Goal: Communication & Community: Answer question/provide support

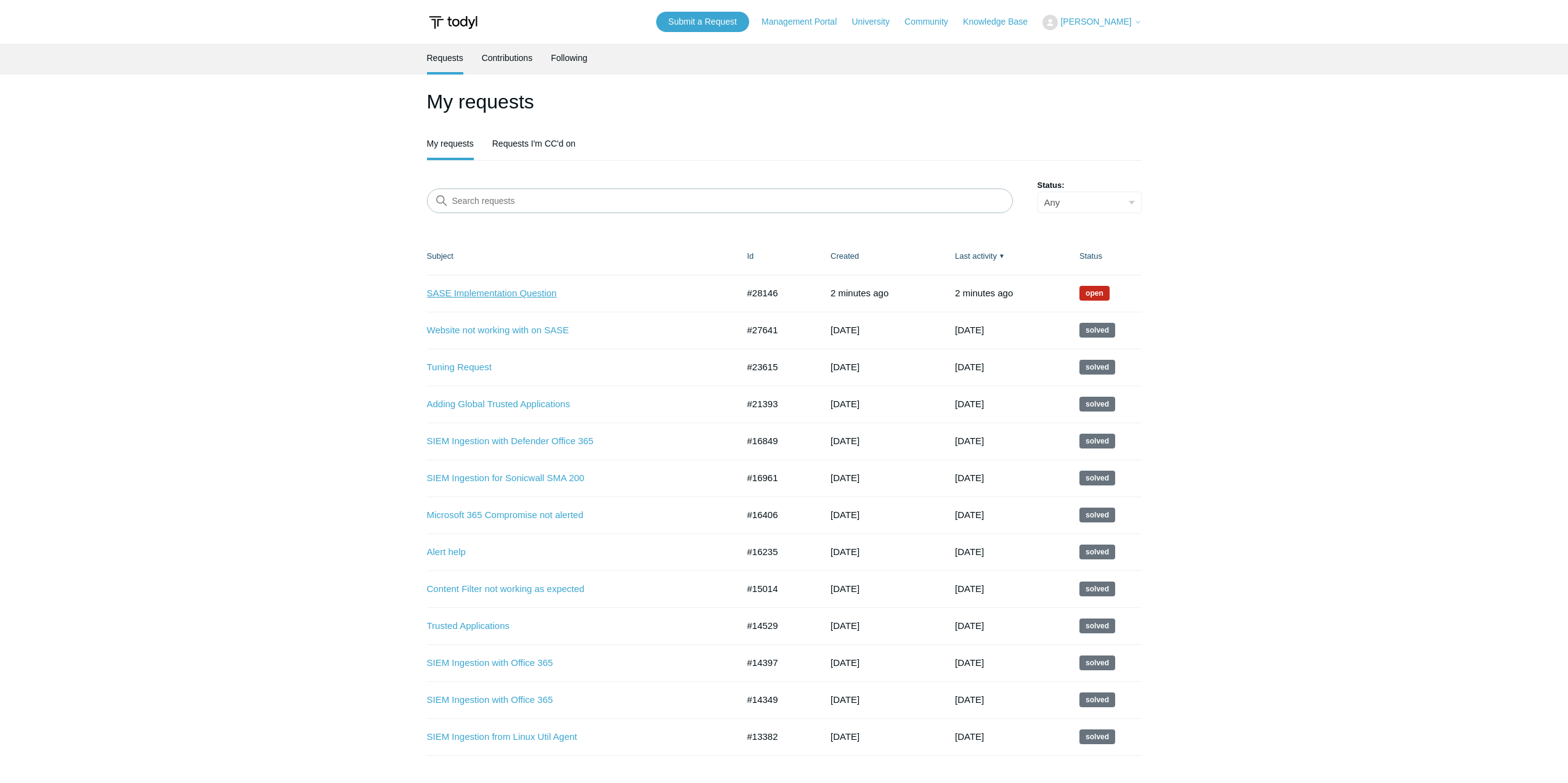
click at [531, 290] on link "SASE Implementation Question" at bounding box center [573, 293] width 293 height 14
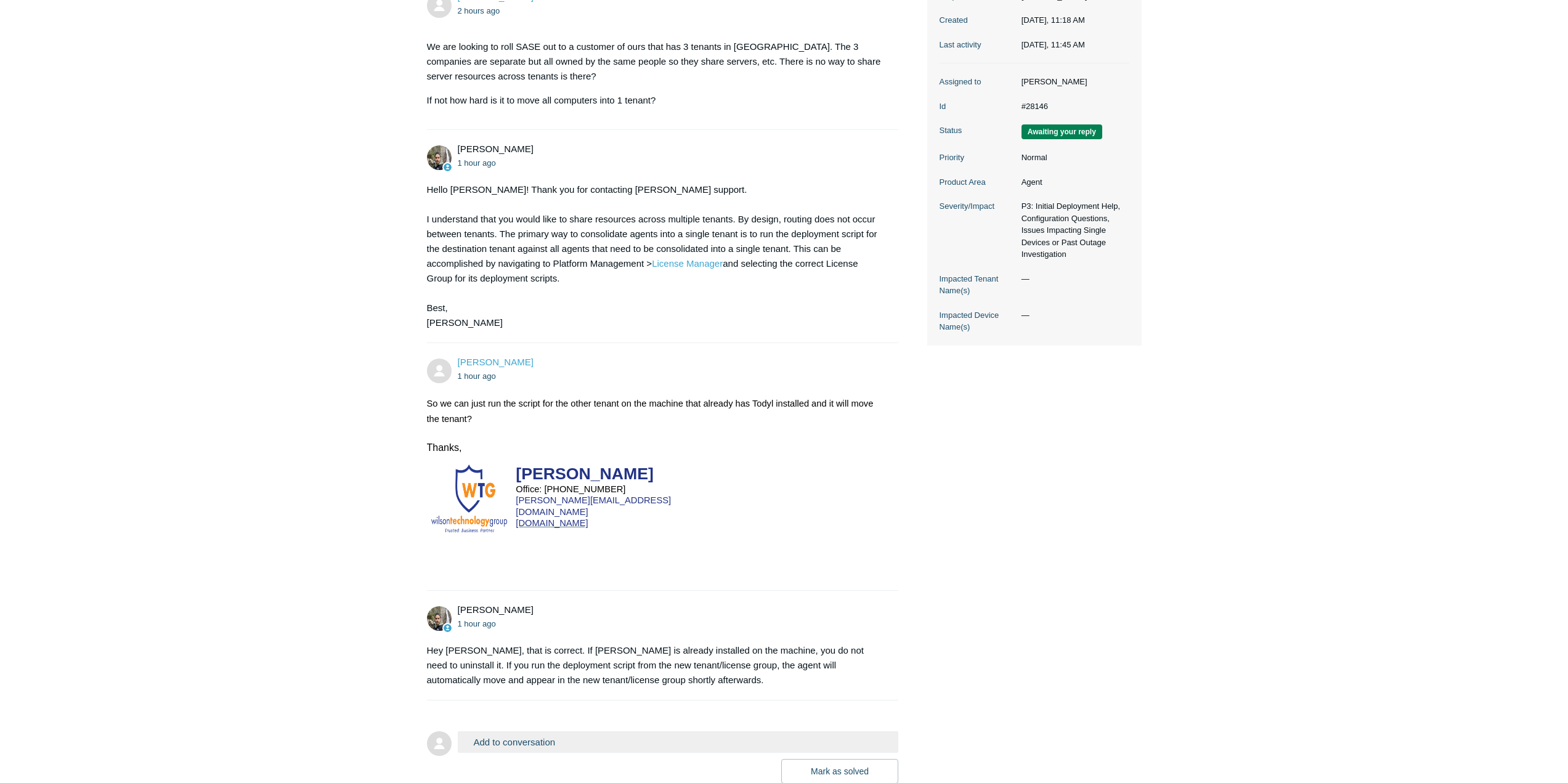
scroll to position [277, 0]
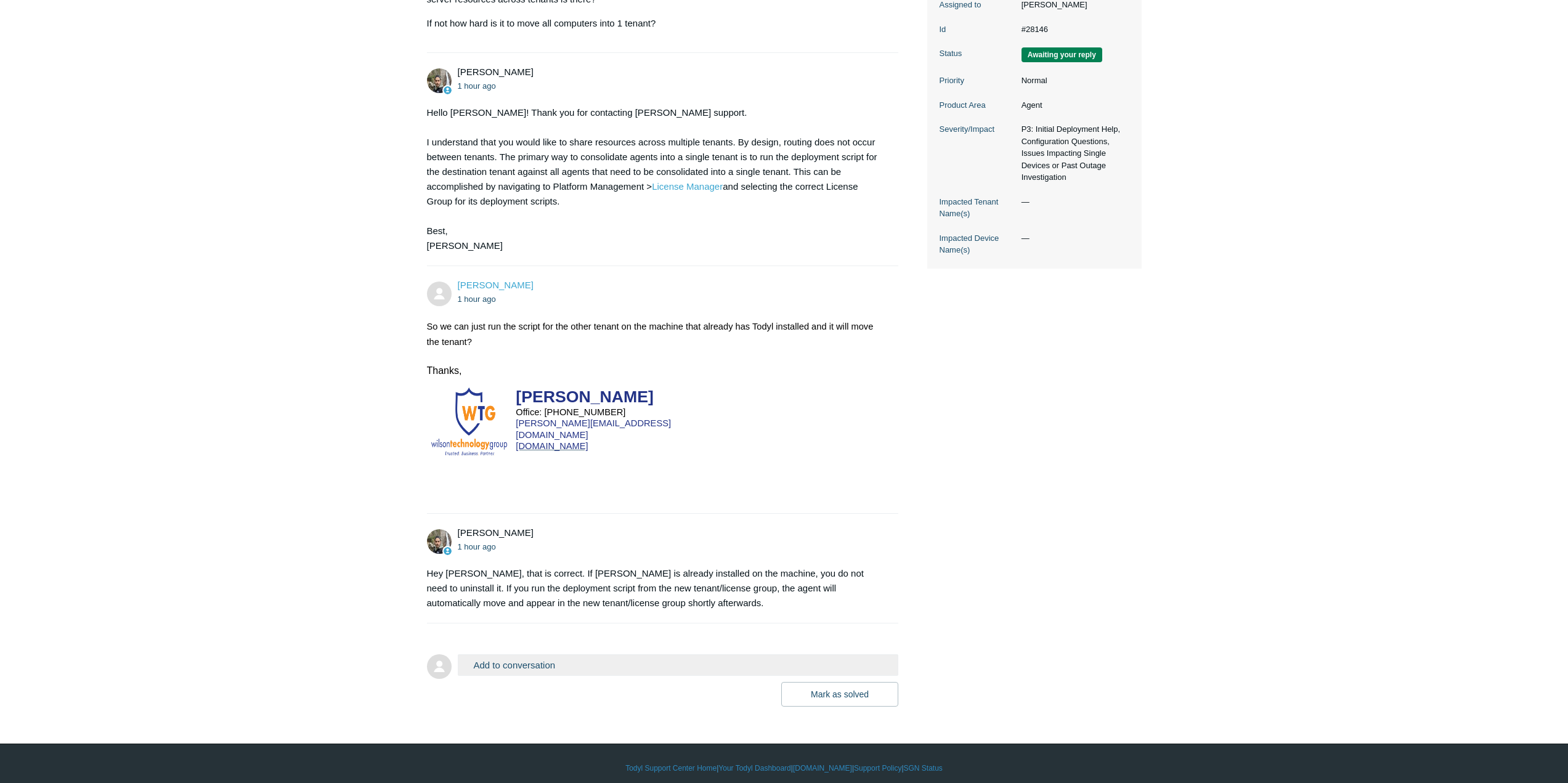
click at [573, 656] on button "Add to conversation" at bounding box center [678, 664] width 441 height 22
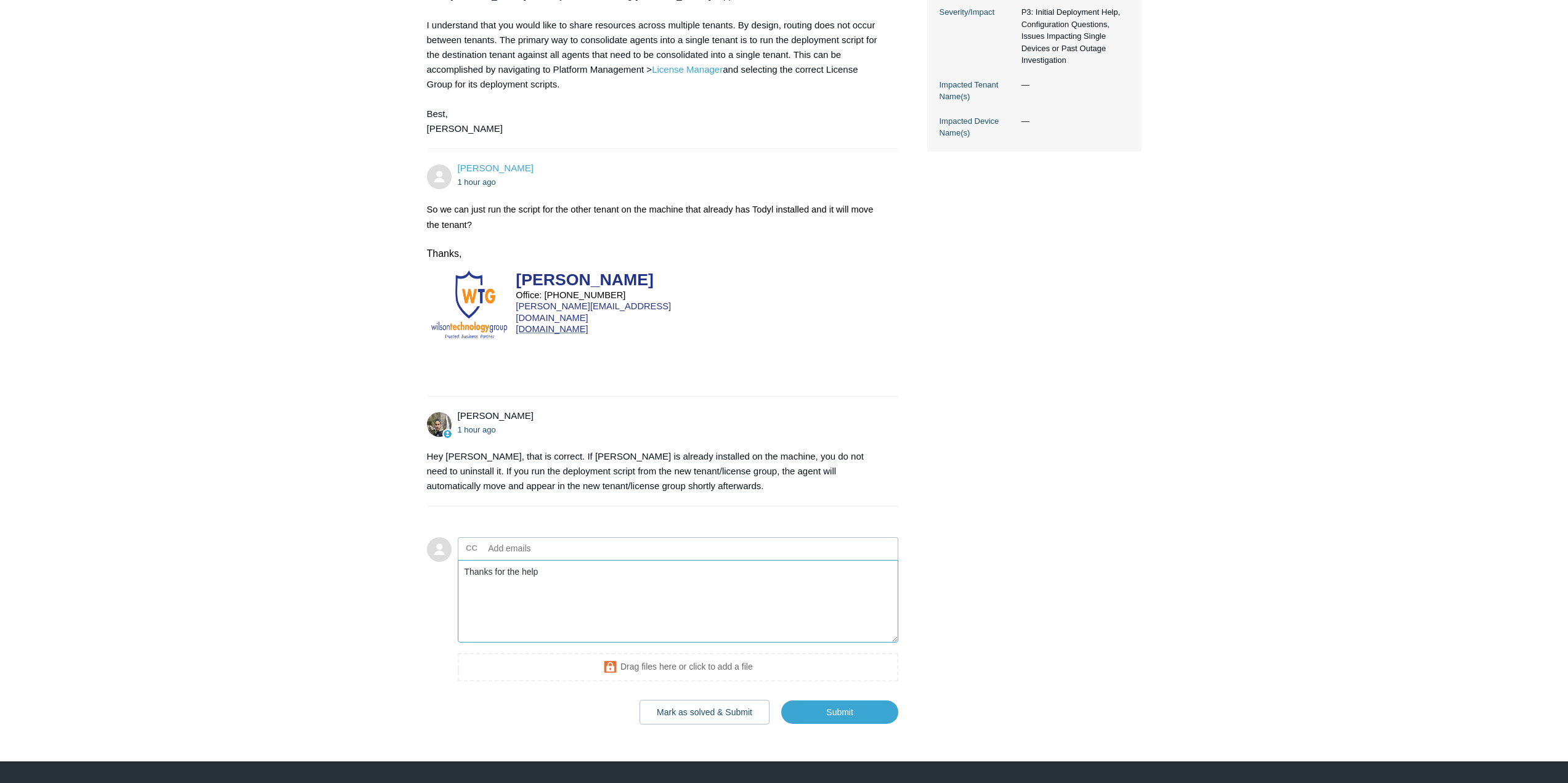
scroll to position [412, 0]
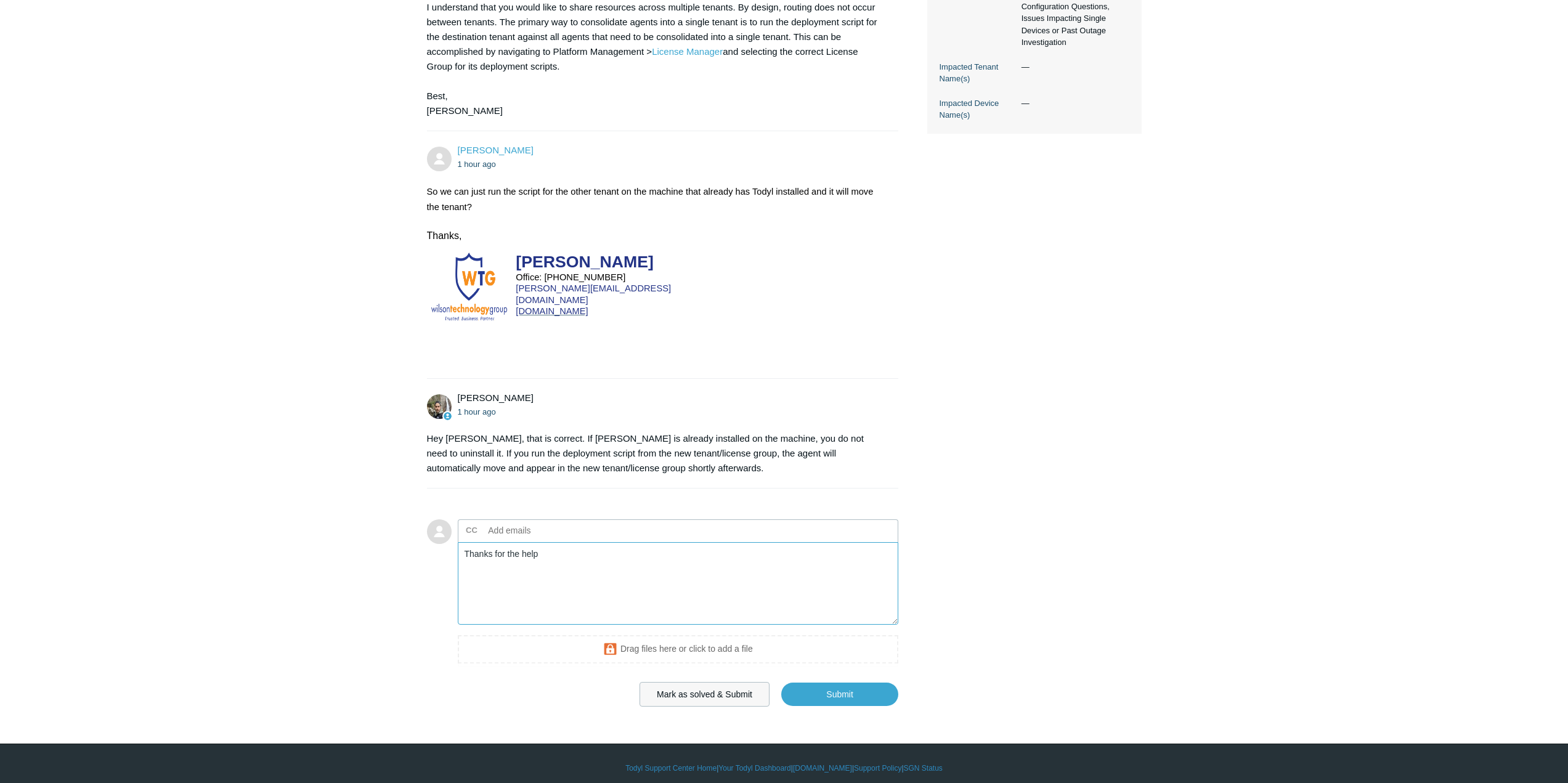
type textarea "Thanks for the help"
click at [707, 684] on button "Mark as solved & Submit" at bounding box center [704, 694] width 130 height 25
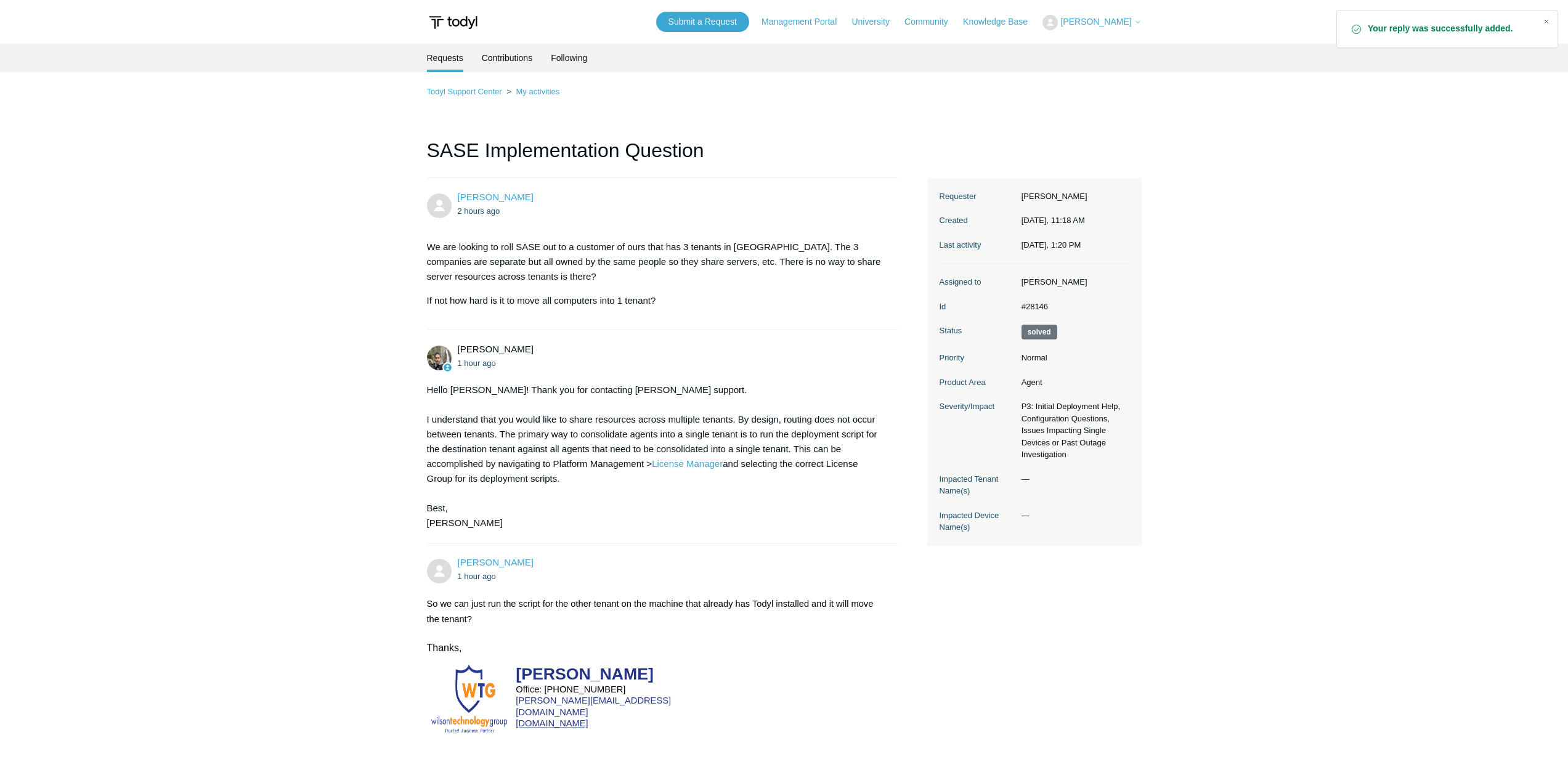
click at [449, 60] on li "Requests" at bounding box center [445, 58] width 37 height 29
click at [538, 91] on link "My activities" at bounding box center [537, 91] width 43 height 9
